Goal: Task Accomplishment & Management: Complete application form

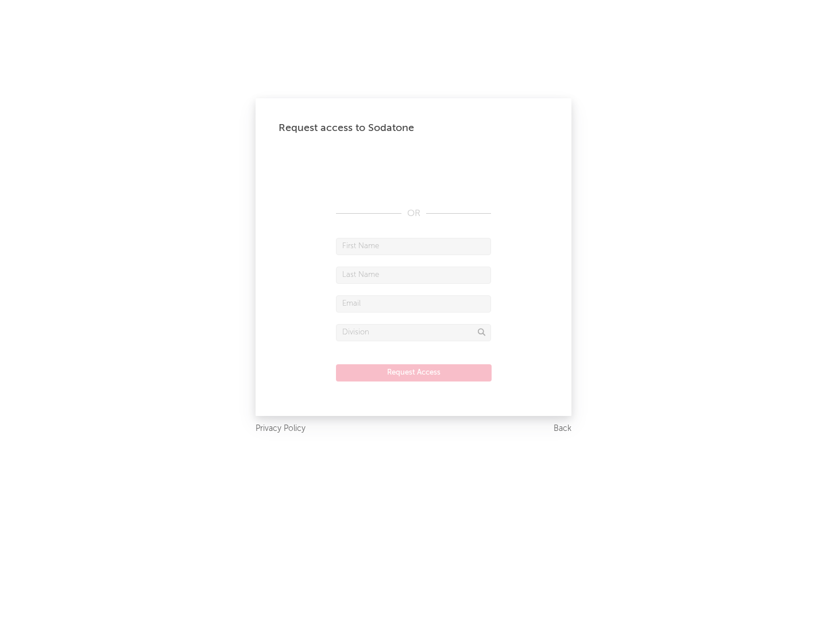
click at [414, 246] on input "text" at bounding box center [413, 246] width 155 height 17
type input "[PERSON_NAME]"
click at [414, 275] on input "text" at bounding box center [413, 275] width 155 height 17
type input "[PERSON_NAME]"
click at [414, 303] on input "text" at bounding box center [413, 303] width 155 height 17
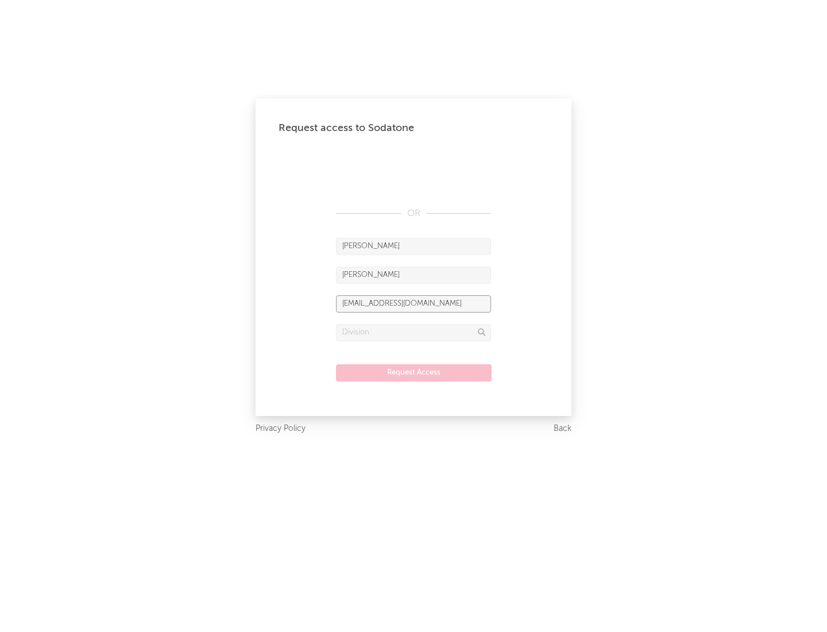
type input "[EMAIL_ADDRESS][DOMAIN_NAME]"
click at [414, 332] on input "text" at bounding box center [413, 332] width 155 height 17
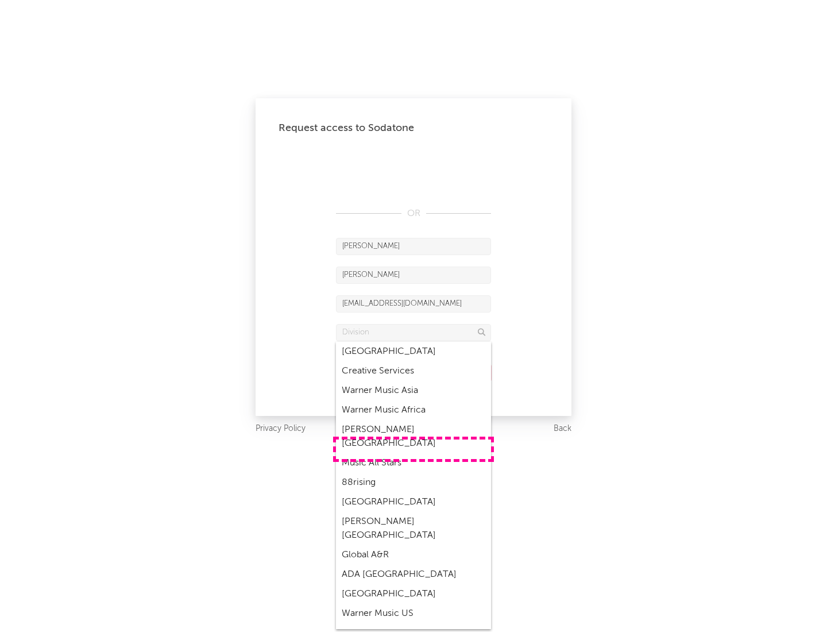
click at [414, 453] on div "Music All Stars" at bounding box center [413, 463] width 155 height 20
type input "Music All Stars"
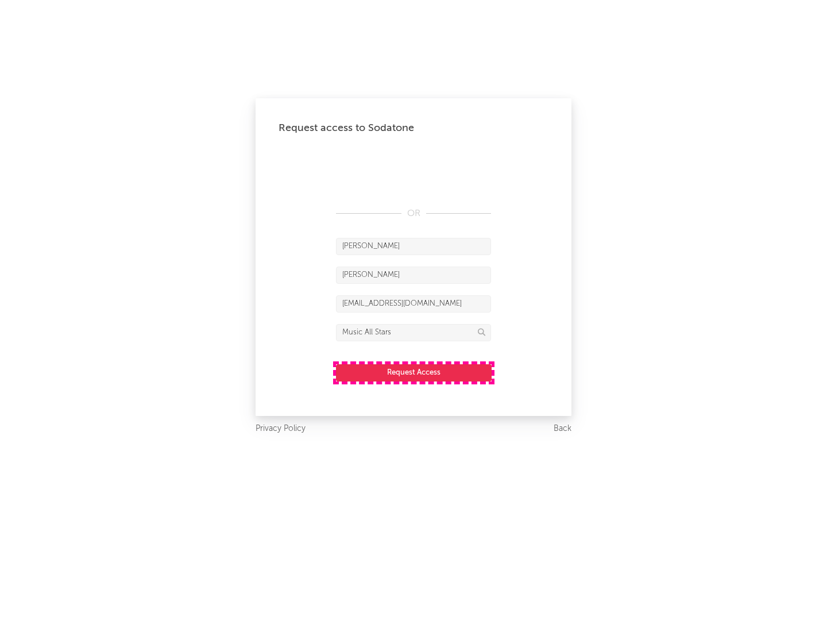
click at [414, 372] on button "Request Access" at bounding box center [414, 372] width 156 height 17
